Goal: Navigation & Orientation: Find specific page/section

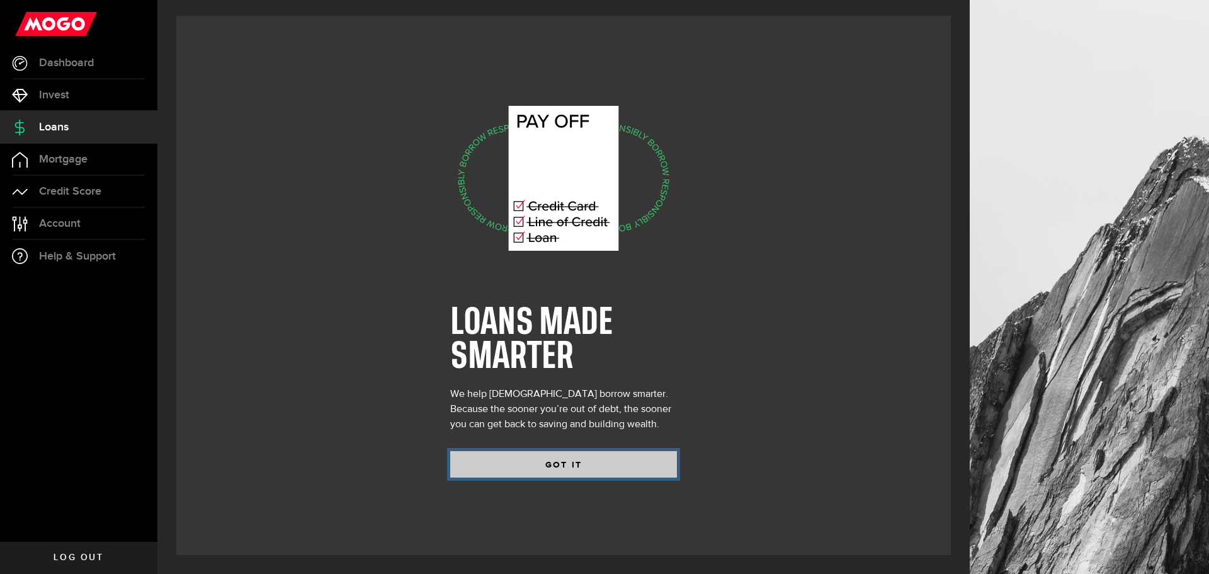
click at [569, 465] on button "GOT IT" at bounding box center [563, 464] width 227 height 26
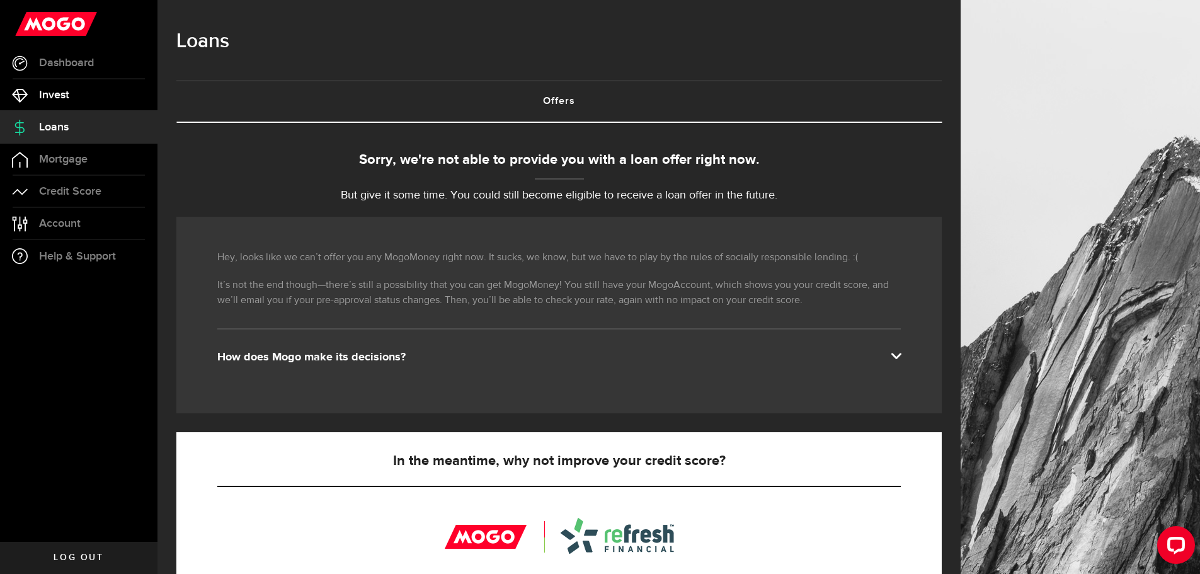
click at [72, 91] on link "Invest" at bounding box center [78, 94] width 157 height 31
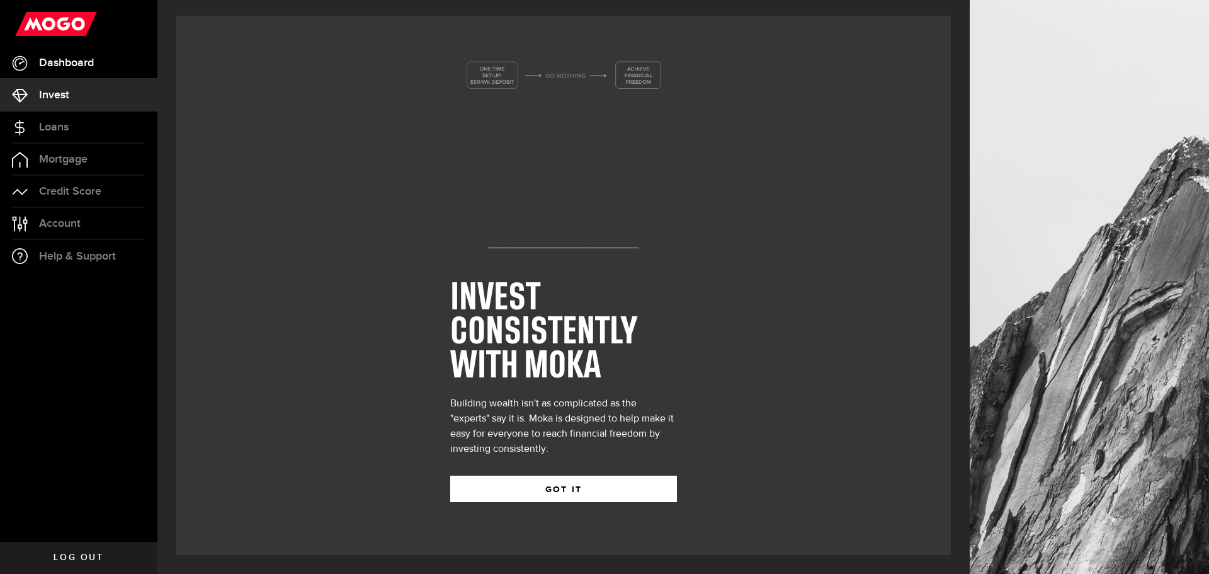
click at [80, 62] on span "Dashboard" at bounding box center [66, 62] width 55 height 11
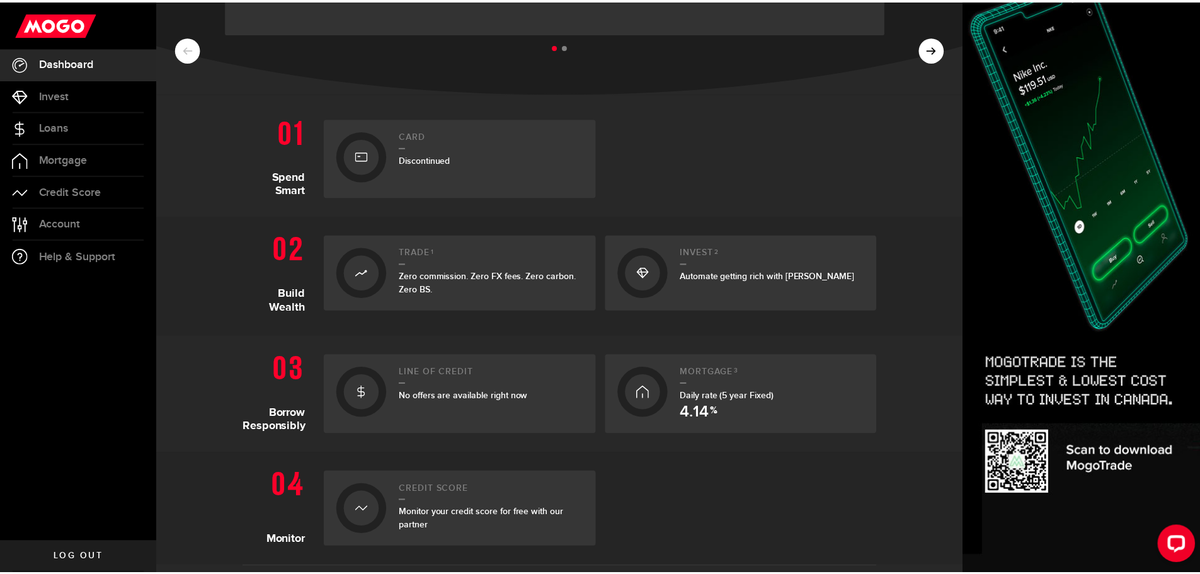
scroll to position [252, 0]
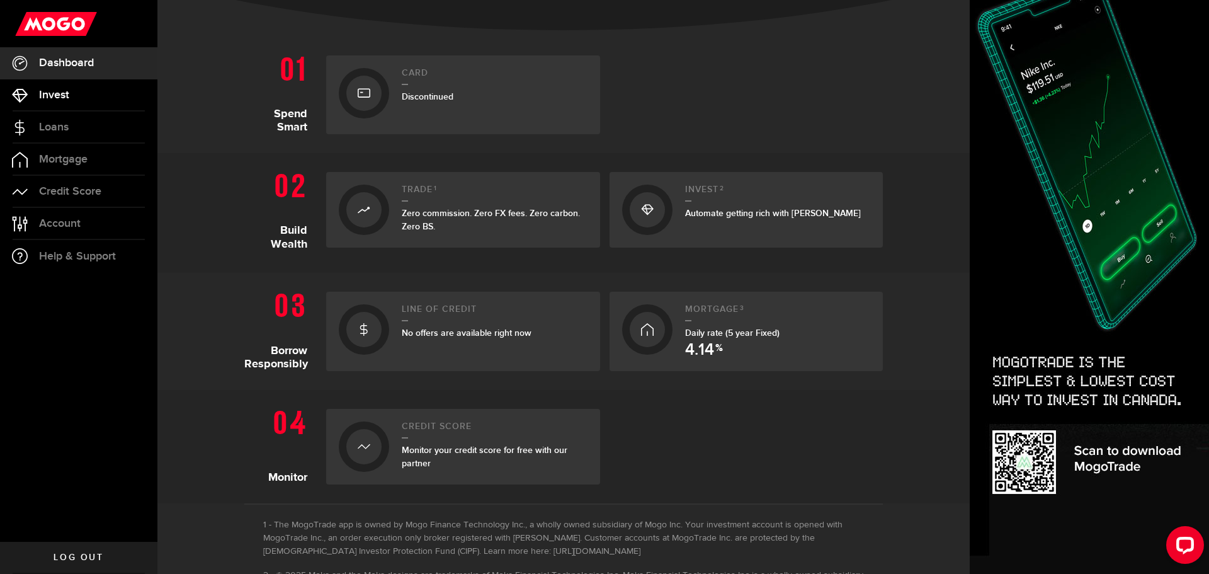
click at [40, 89] on span "Invest" at bounding box center [54, 94] width 30 height 11
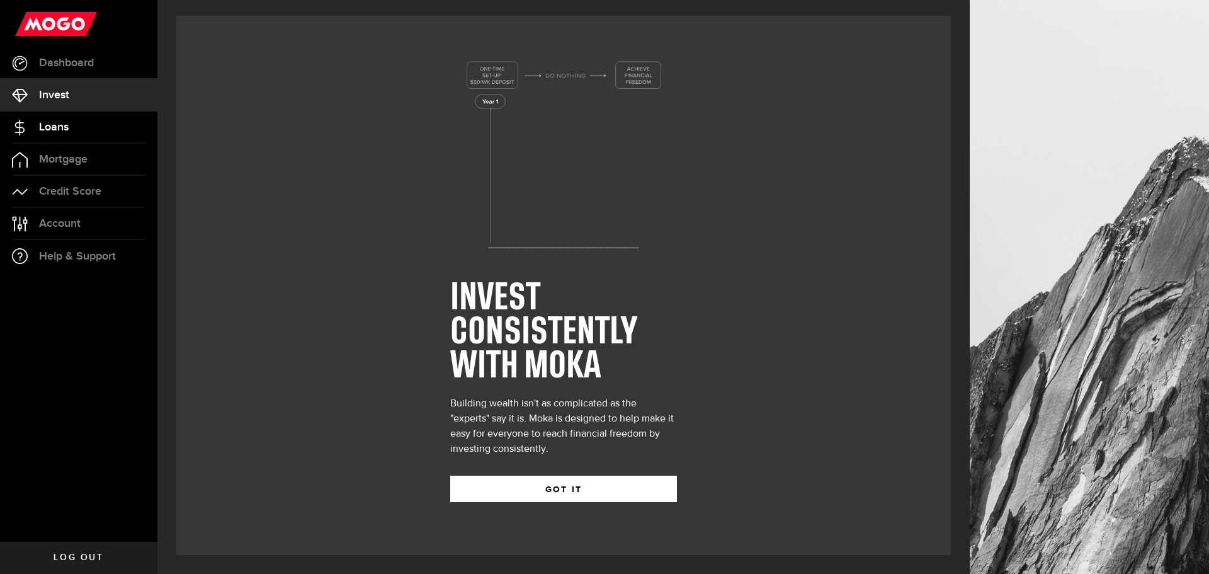
click at [77, 123] on link "Loans" at bounding box center [78, 126] width 157 height 31
